Goal: Check status: Check status

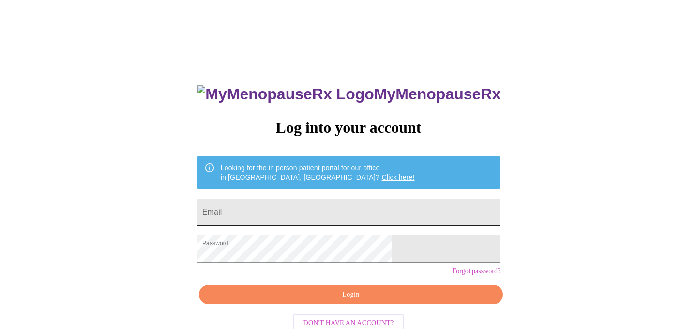
click at [322, 212] on input "Email" at bounding box center [349, 211] width 304 height 27
type input "[EMAIL_ADDRESS][DOMAIN_NAME]"
click at [326, 304] on button "Login" at bounding box center [351, 295] width 304 height 20
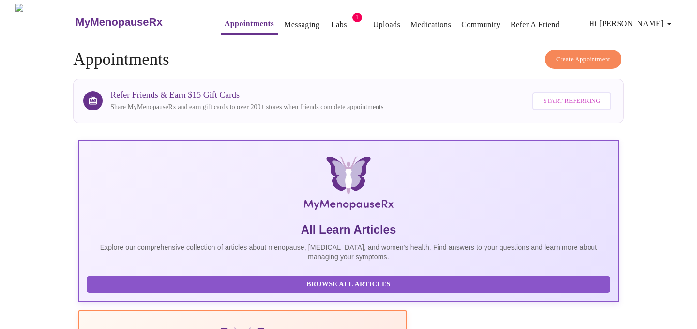
click at [331, 20] on link "Labs" at bounding box center [339, 25] width 16 height 14
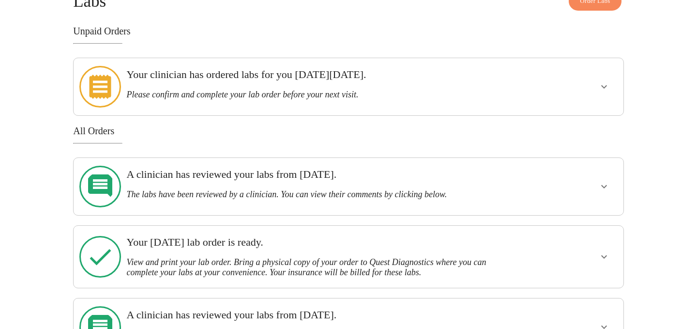
scroll to position [59, 0]
click at [287, 189] on h3 "The labs have been reviewed by a clinician. You can view their comments by clic…" at bounding box center [321, 194] width 391 height 10
click at [602, 184] on icon "show more" at bounding box center [604, 185] width 6 height 3
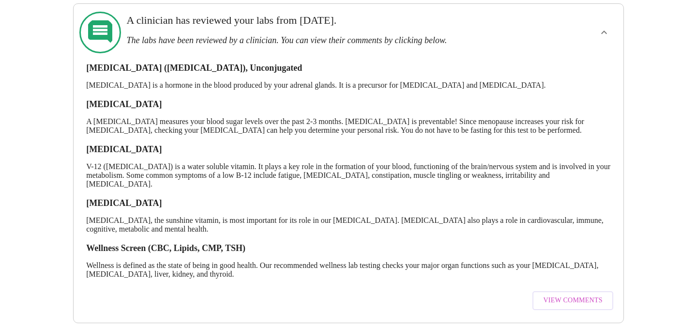
scroll to position [334, 0]
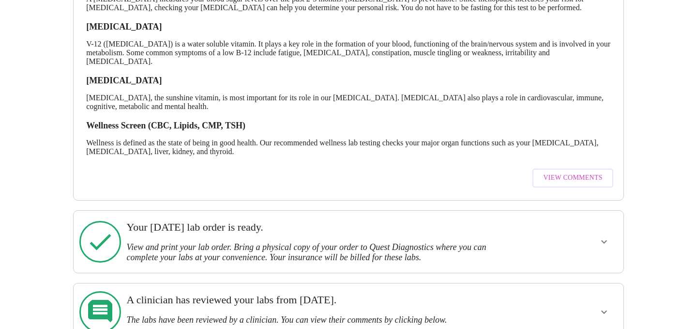
click at [570, 172] on span "View Comments" at bounding box center [572, 178] width 59 height 12
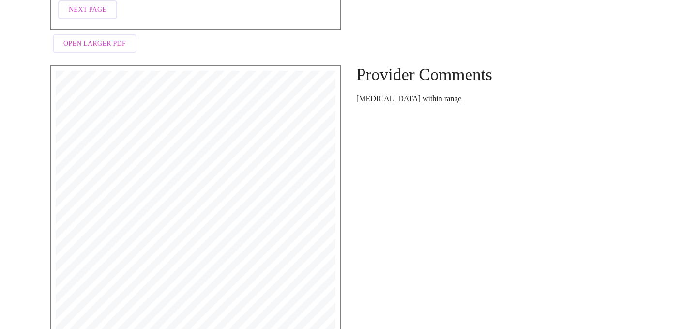
scroll to position [1617, 0]
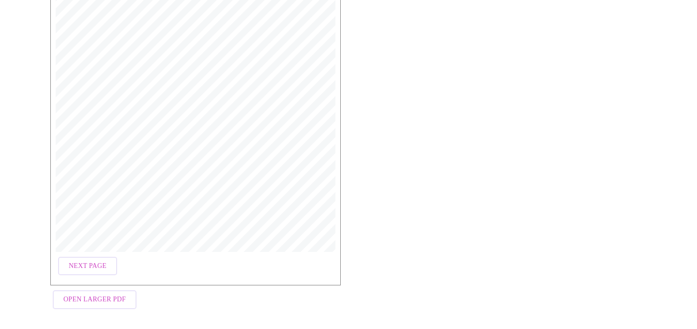
click at [84, 260] on span "Next Page" at bounding box center [88, 266] width 38 height 12
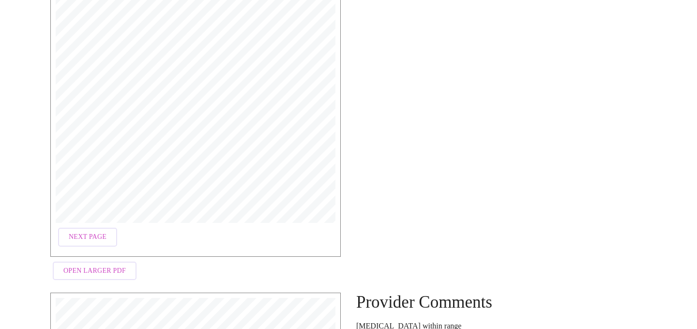
scroll to position [1135, 0]
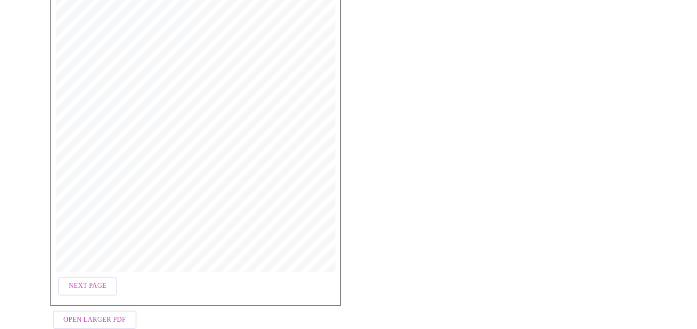
click at [70, 280] on span "Next Page" at bounding box center [88, 286] width 38 height 12
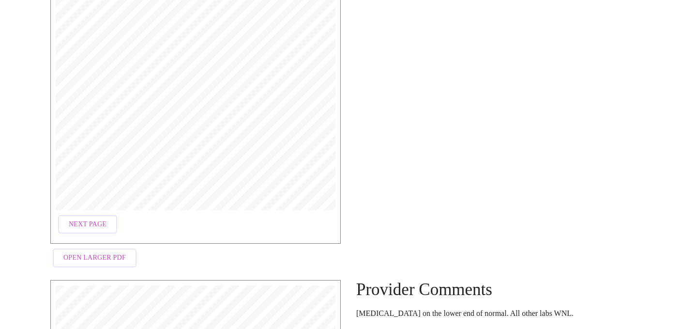
scroll to position [718, 0]
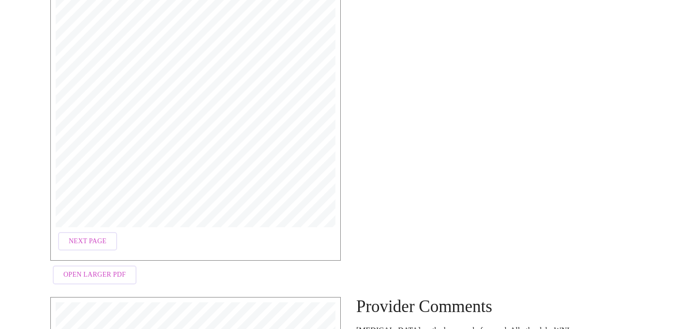
click at [89, 238] on span "Next Page" at bounding box center [88, 241] width 38 height 12
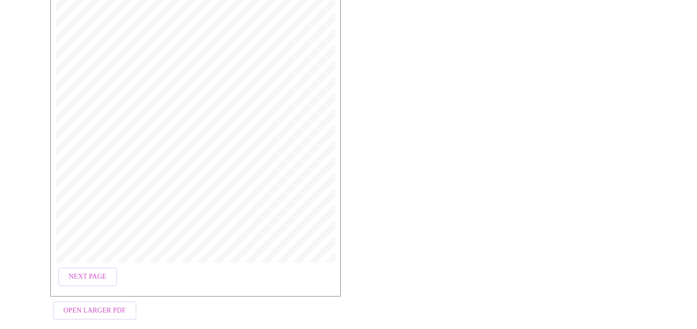
scroll to position [213, 0]
click at [80, 288] on button "Next Page" at bounding box center [87, 283] width 59 height 19
